Goal: Transaction & Acquisition: Purchase product/service

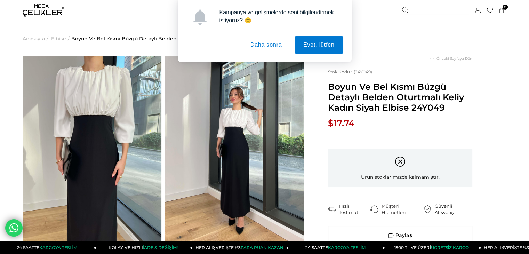
click at [54, 41] on div "Kampanya ve gelişmelerde seni bilgilendirmek istiyoruz? 😊 Evet, lütfen Daha son…" at bounding box center [264, 31] width 529 height 62
click at [261, 42] on button "Daha sonra" at bounding box center [266, 44] width 49 height 17
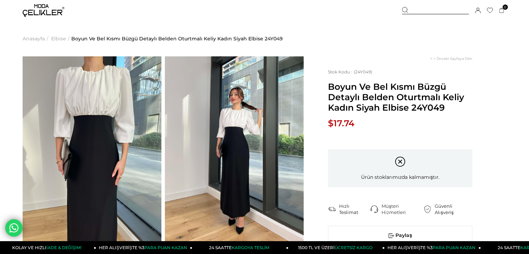
click at [62, 13] on img at bounding box center [44, 10] width 42 height 13
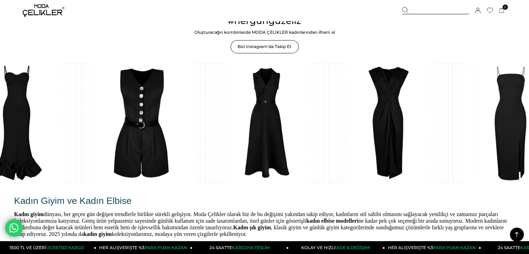
scroll to position [1031, 0]
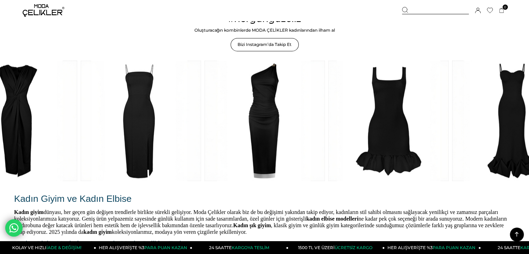
click at [256, 124] on link at bounding box center [265, 121] width 120 height 120
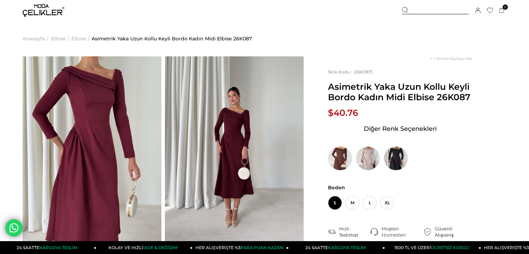
click at [107, 78] on img at bounding box center [92, 148] width 139 height 185
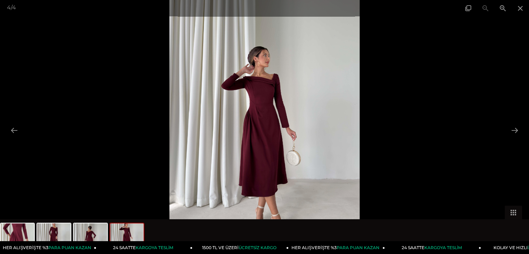
click at [477, 22] on div at bounding box center [264, 127] width 529 height 254
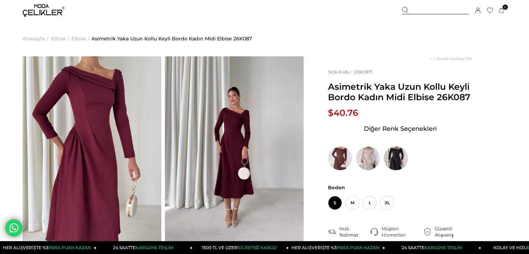
click at [386, 163] on img at bounding box center [396, 158] width 24 height 24
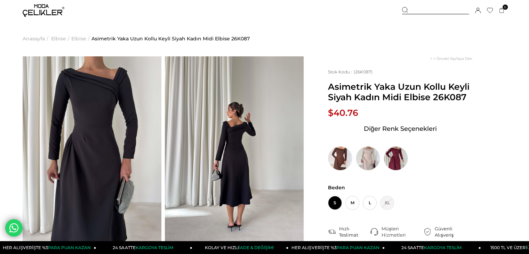
click at [109, 104] on img at bounding box center [92, 148] width 139 height 185
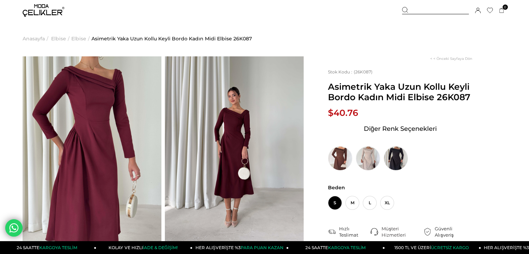
click at [46, 11] on img at bounding box center [44, 10] width 42 height 13
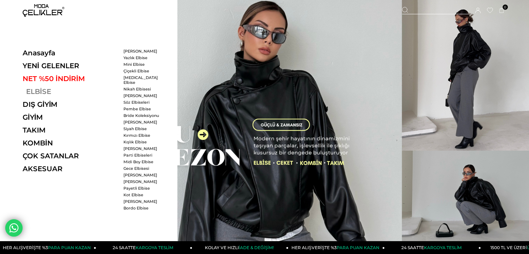
click at [45, 92] on link "ELBİSE" at bounding box center [71, 91] width 96 height 8
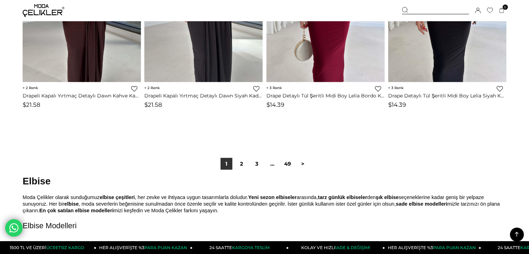
scroll to position [4372, 0]
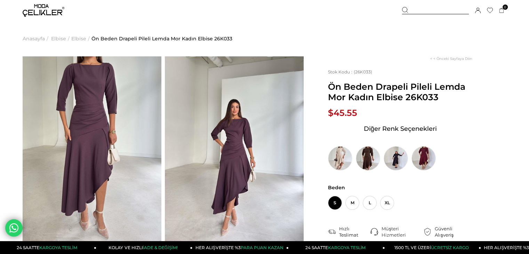
click at [113, 90] on img at bounding box center [92, 148] width 139 height 185
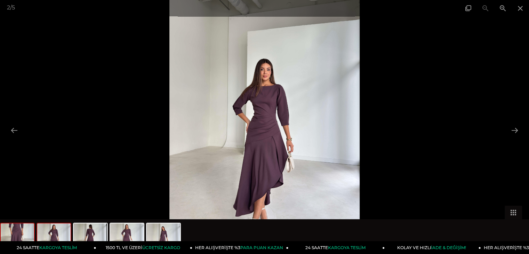
click at [28, 234] on img at bounding box center [17, 236] width 33 height 26
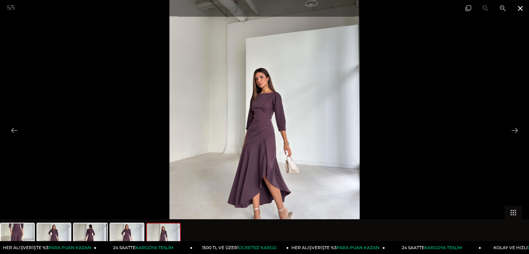
click at [521, 5] on span at bounding box center [520, 8] width 17 height 16
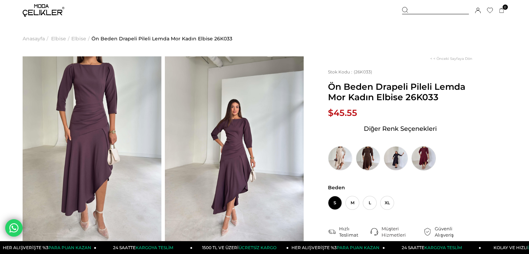
click at [428, 158] on img at bounding box center [424, 158] width 24 height 24
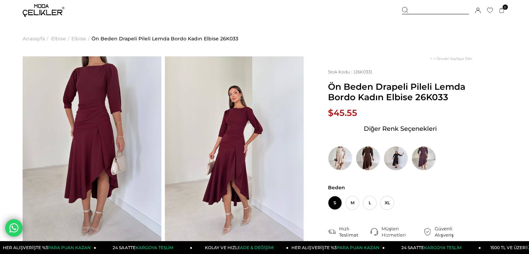
click at [98, 102] on img at bounding box center [92, 148] width 139 height 185
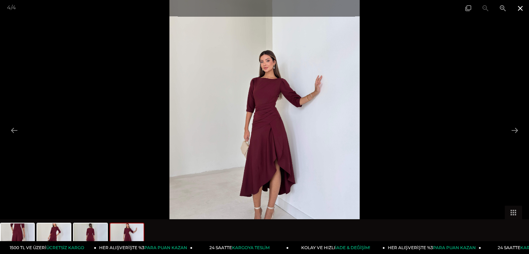
click at [522, 9] on span at bounding box center [520, 8] width 17 height 16
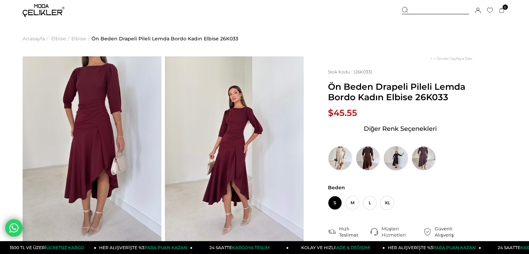
click at [405, 163] on img at bounding box center [396, 158] width 24 height 24
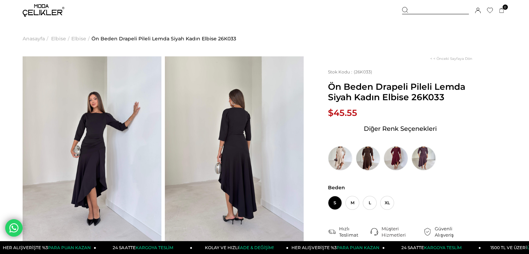
click at [116, 87] on img at bounding box center [92, 148] width 139 height 185
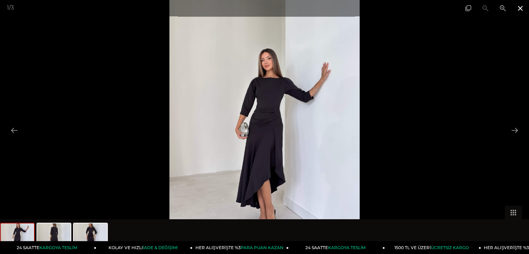
drag, startPoint x: 258, startPoint y: 62, endPoint x: 522, endPoint y: 9, distance: 269.5
click at [522, 9] on span at bounding box center [520, 8] width 17 height 16
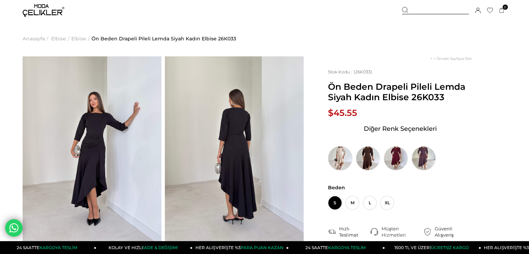
click at [339, 156] on img at bounding box center [340, 158] width 24 height 24
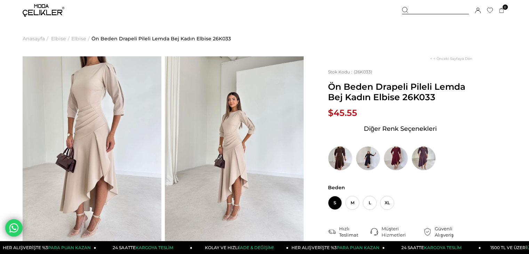
click at [120, 111] on img at bounding box center [92, 148] width 139 height 185
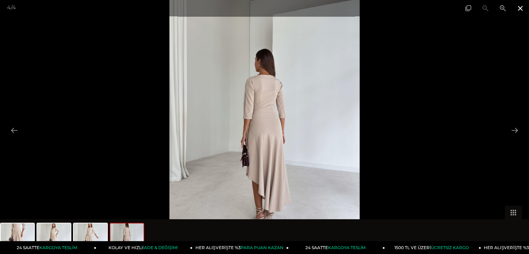
click at [525, 7] on span at bounding box center [520, 8] width 17 height 16
